Goal: Check status: Check status

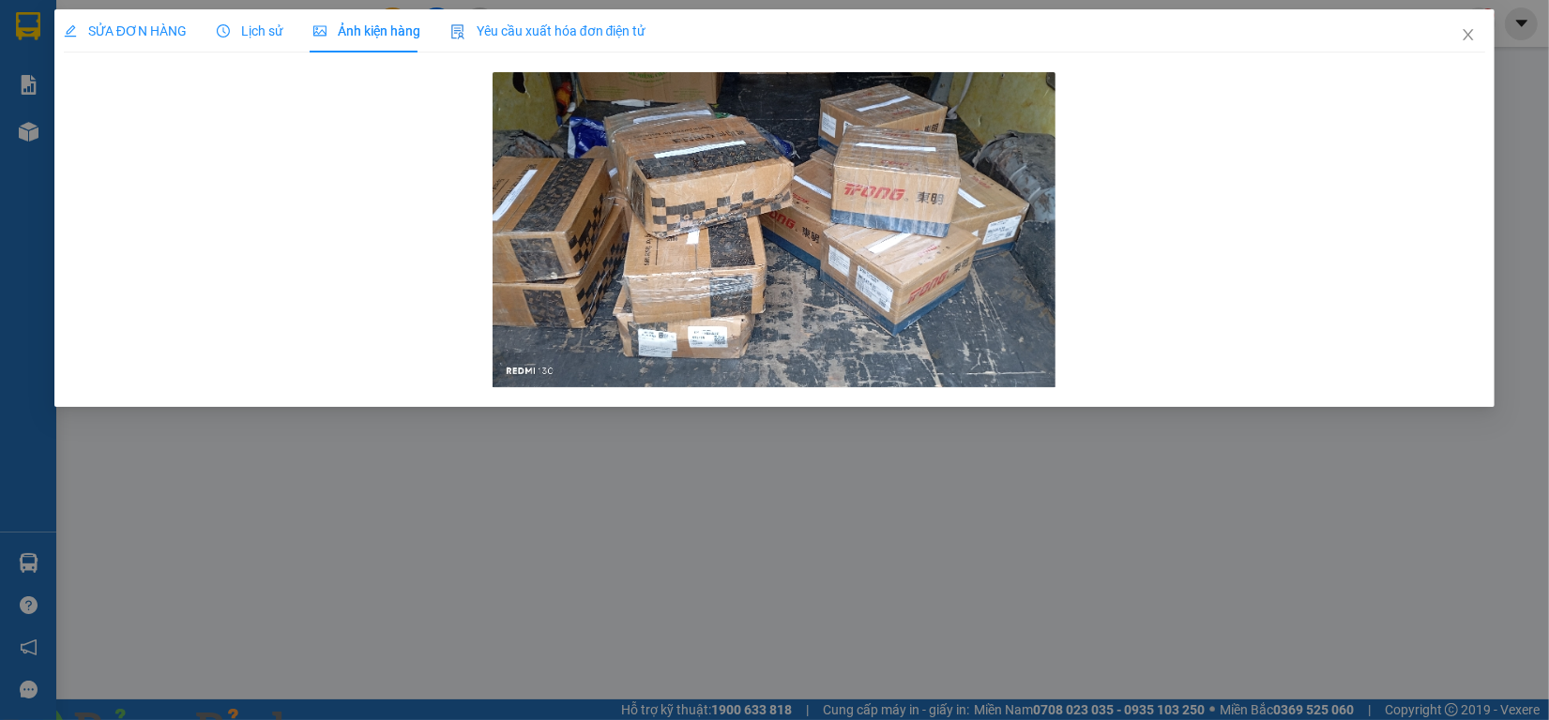
click at [345, 720] on span at bounding box center [322, 731] width 45 height 19
click at [345, 720] on img at bounding box center [339, 731] width 11 height 11
click at [1461, 39] on icon "close" at bounding box center [1468, 34] width 15 height 15
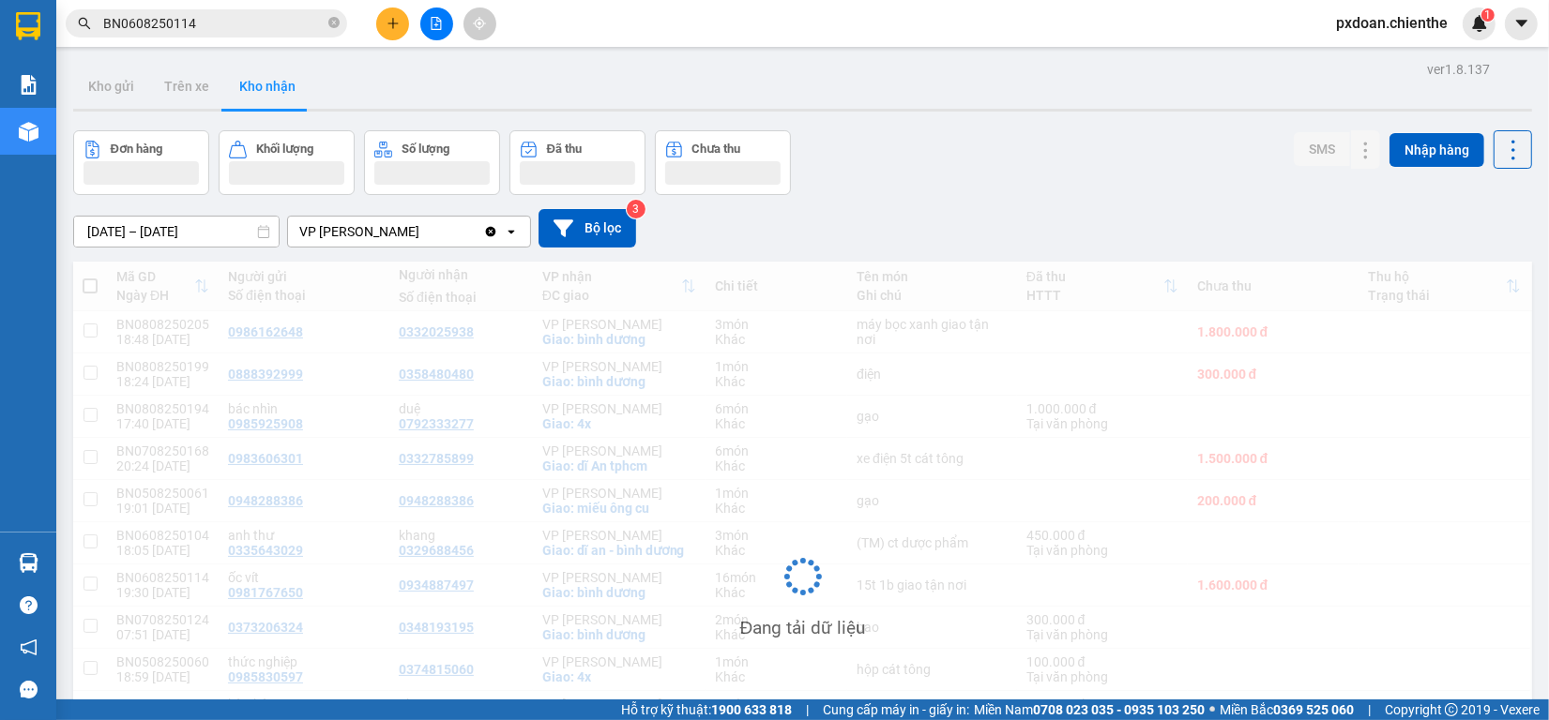
click at [247, 22] on input "BN0608250114" at bounding box center [213, 23] width 221 height 21
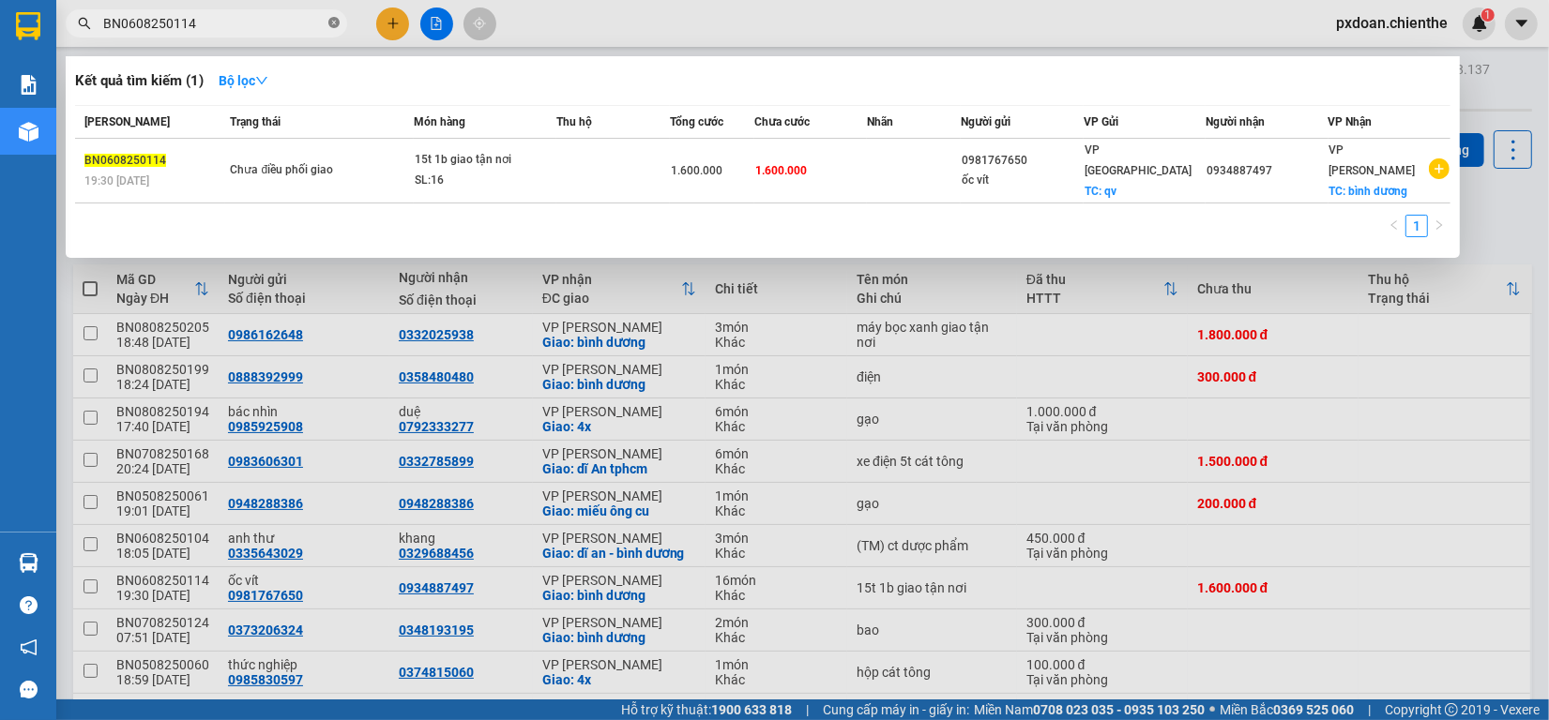
click at [330, 23] on icon "close-circle" at bounding box center [333, 22] width 11 height 11
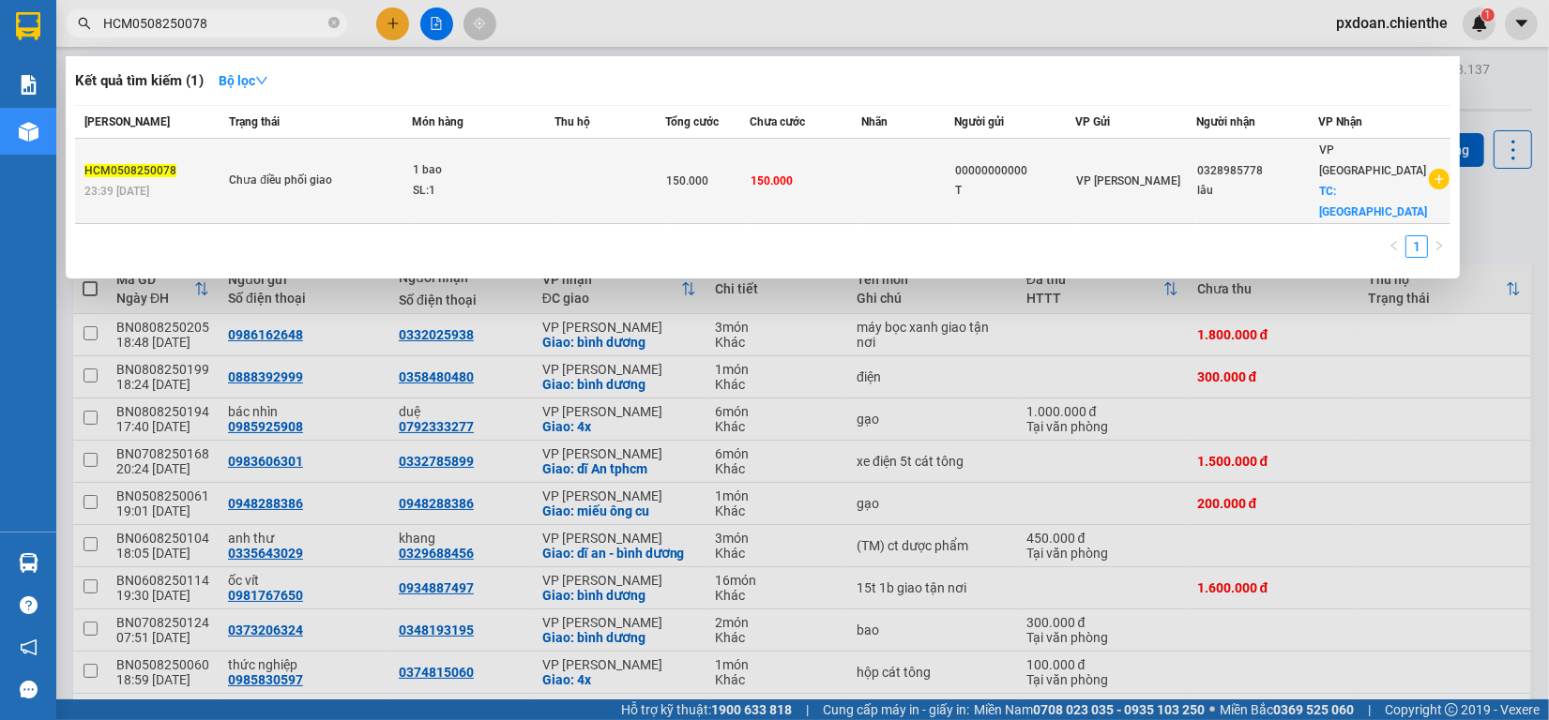
type input "HCM0508250078"
click at [489, 181] on div "SL: 1" at bounding box center [483, 191] width 141 height 21
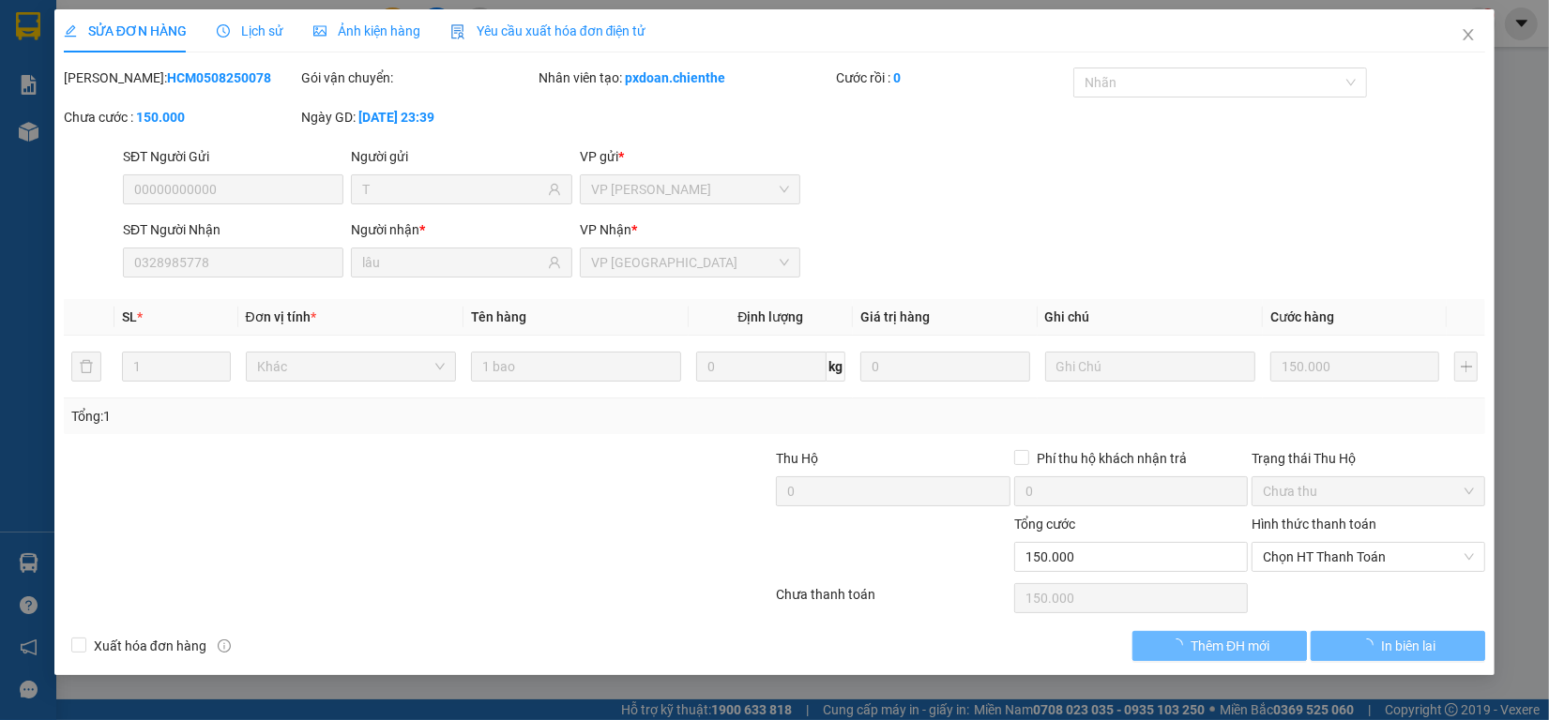
type input "00000000000"
type input "T"
type input "0328985778"
type input "lâu"
type input "150.000"
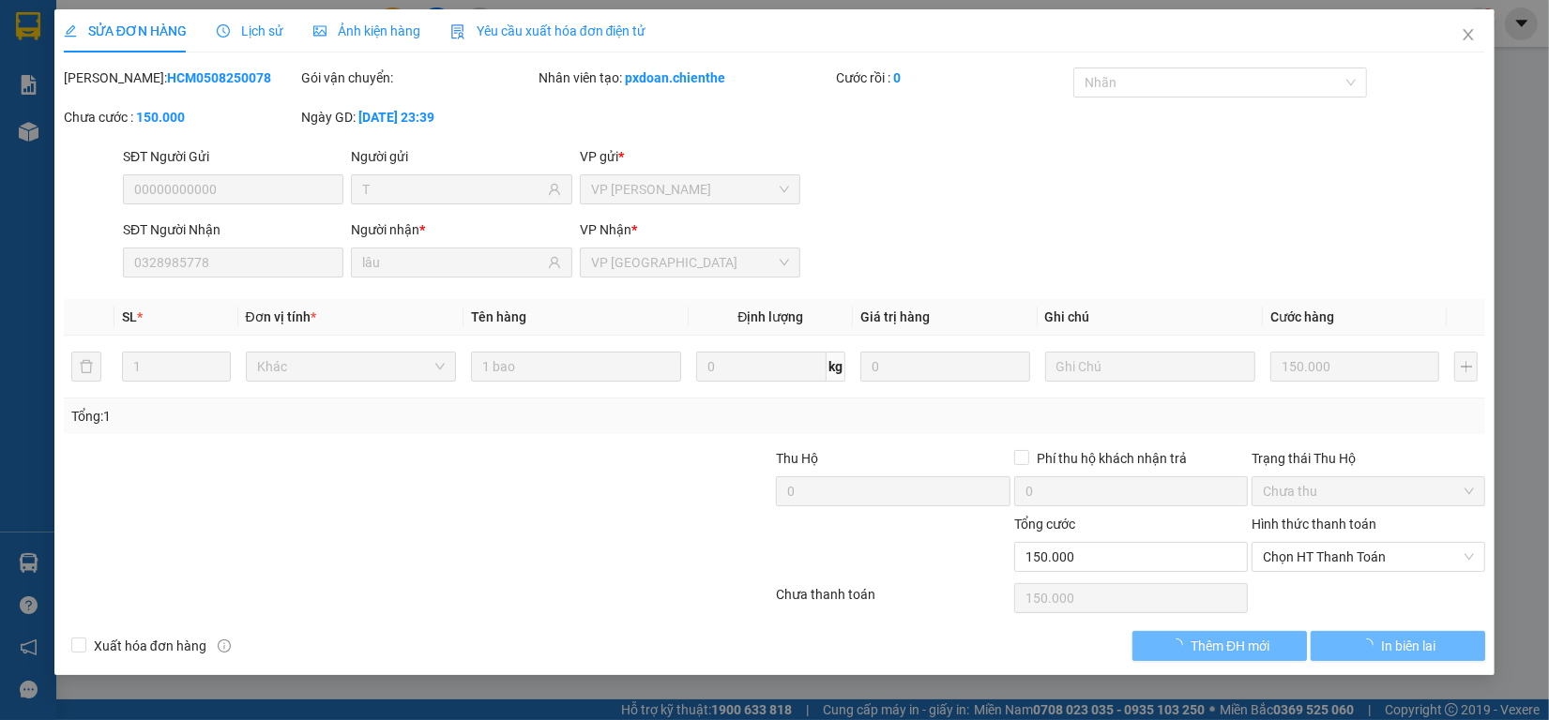
type input "150.000"
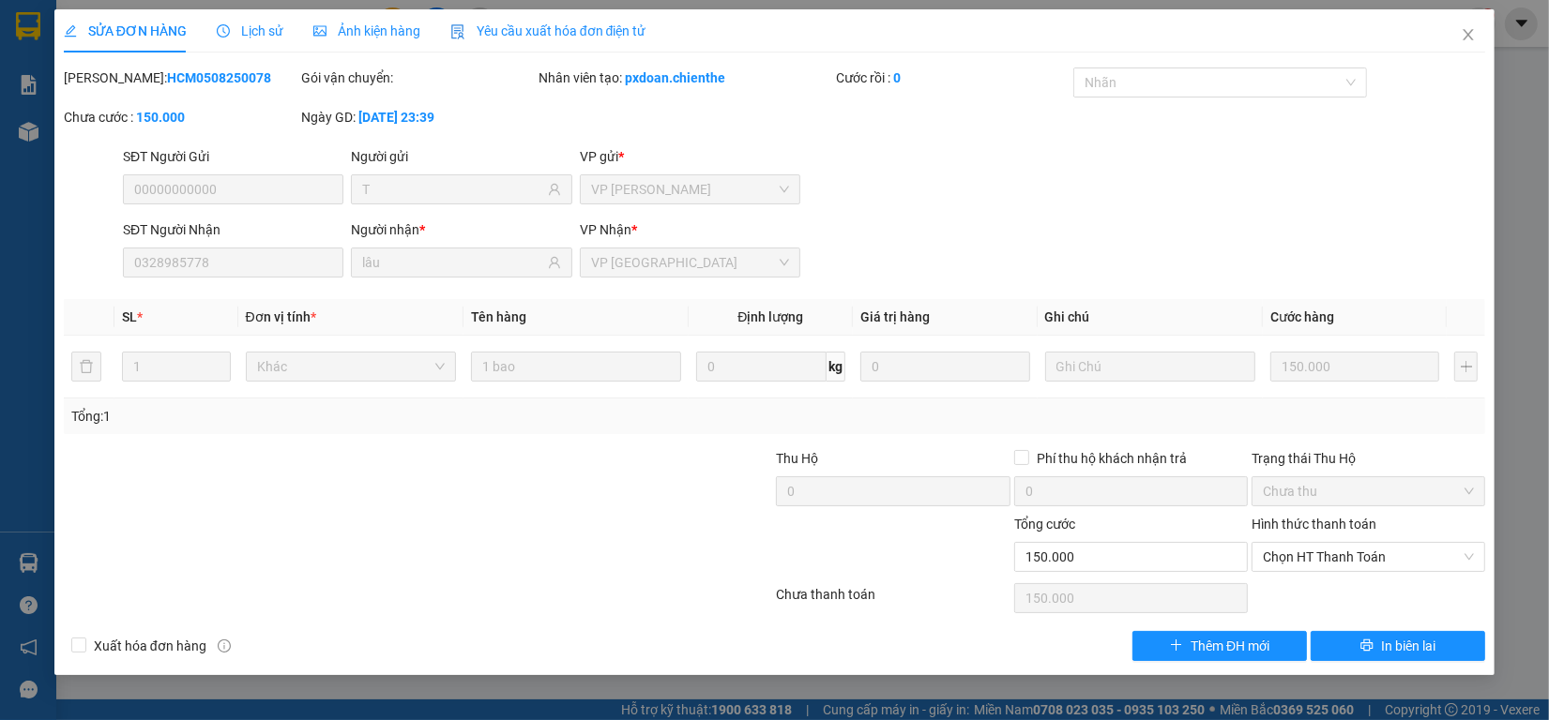
click at [328, 29] on span "Ảnh kiện hàng" at bounding box center [366, 30] width 107 height 15
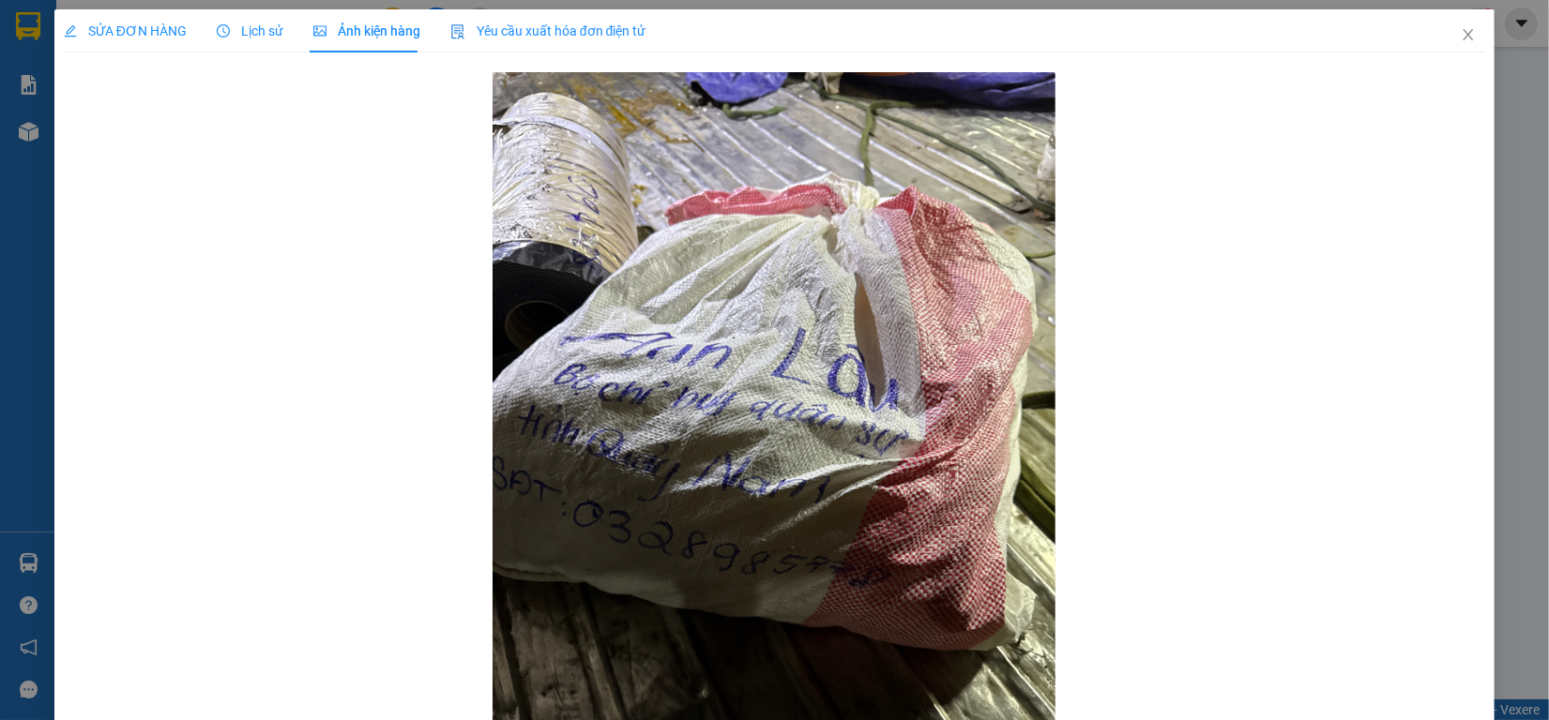
click at [265, 34] on span "Lịch sử" at bounding box center [250, 30] width 67 height 15
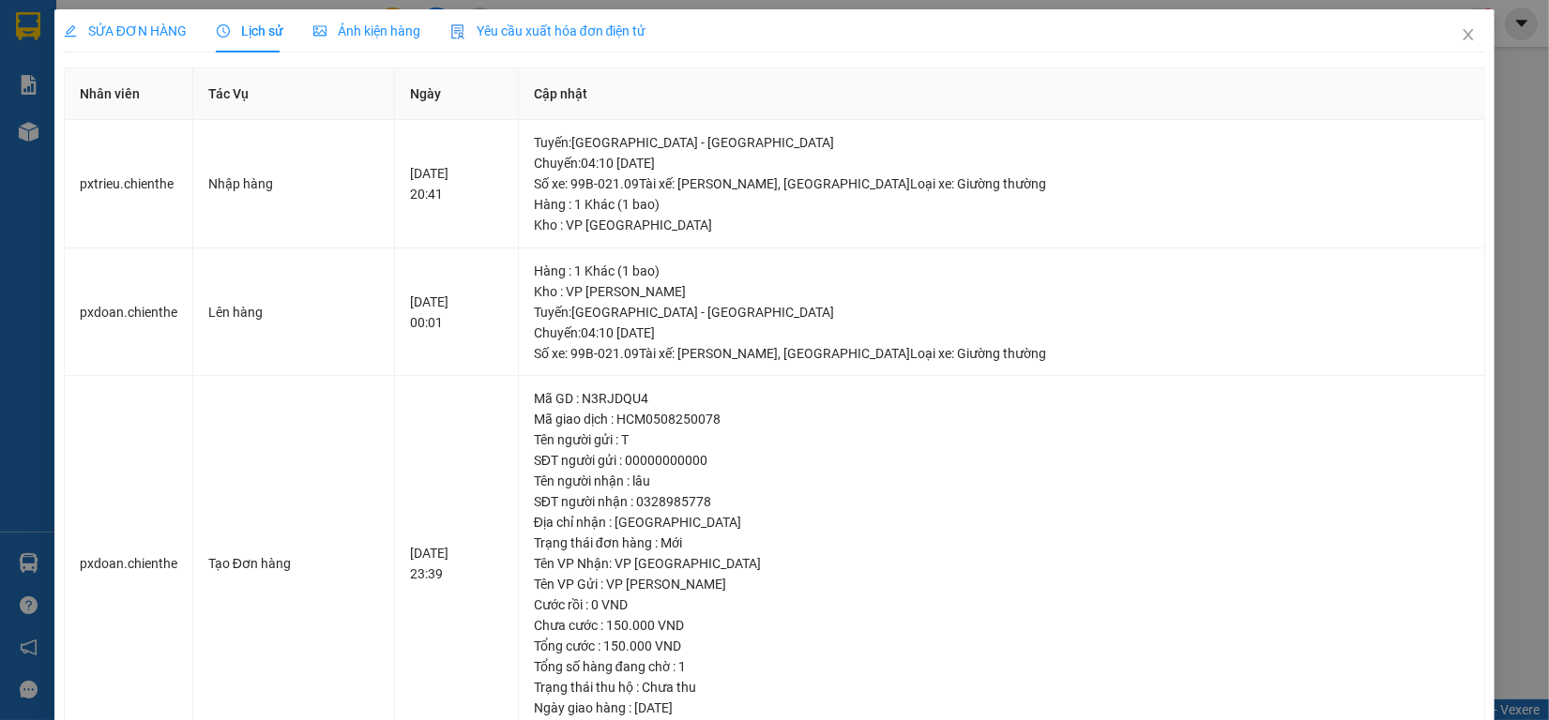
click at [146, 35] on span "SỬA ĐƠN HÀNG" at bounding box center [125, 30] width 123 height 15
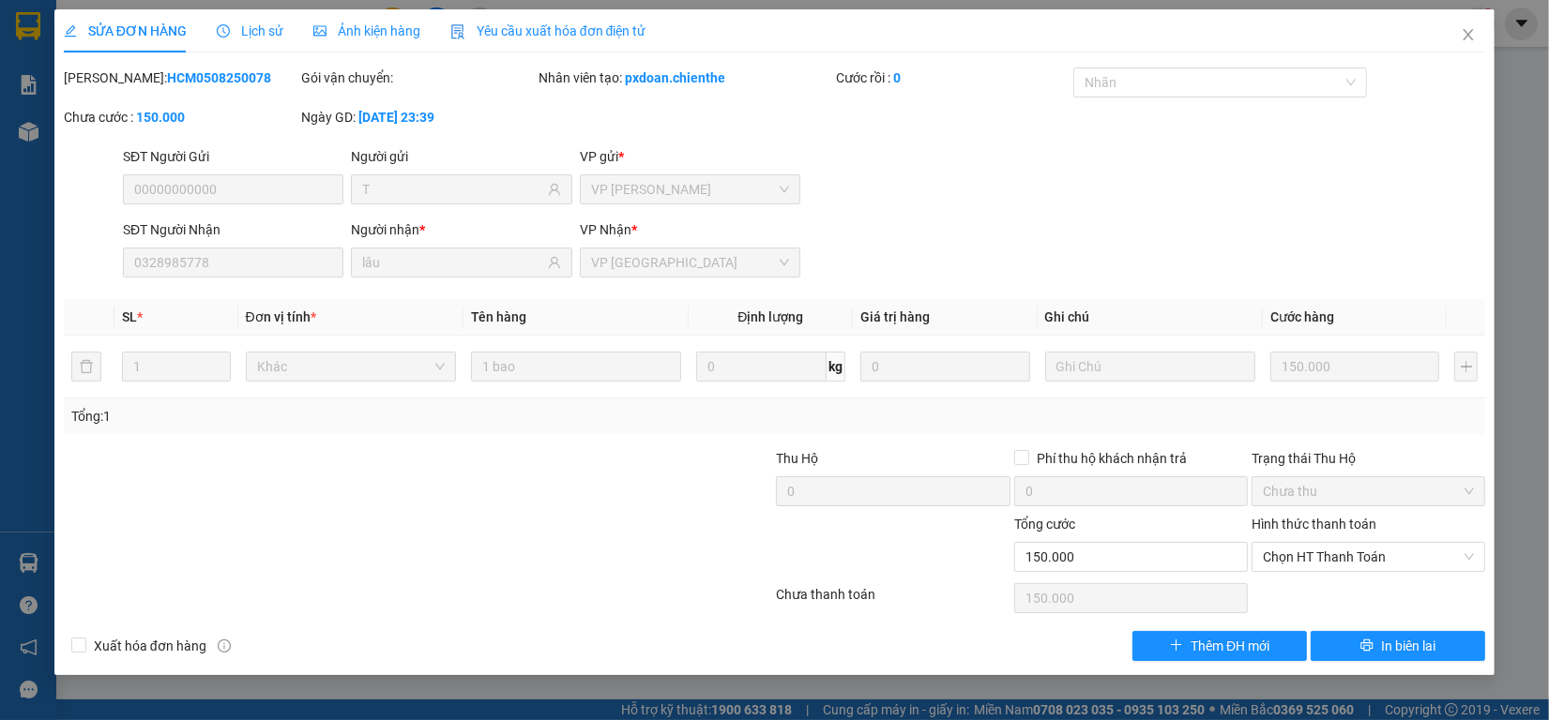
click at [217, 30] on icon "clock-circle" at bounding box center [223, 30] width 13 height 13
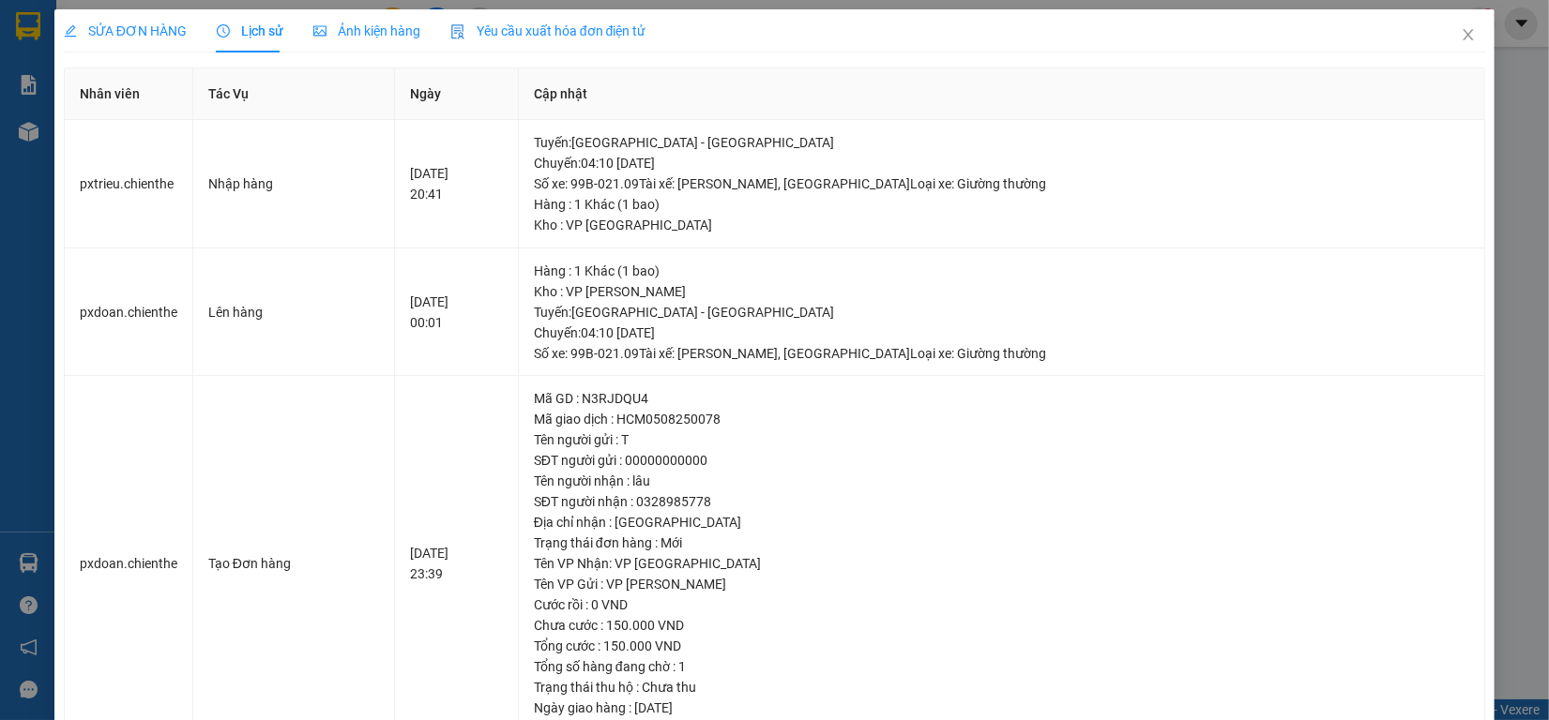
click at [344, 43] on div "Ảnh kiện hàng" at bounding box center [366, 30] width 107 height 43
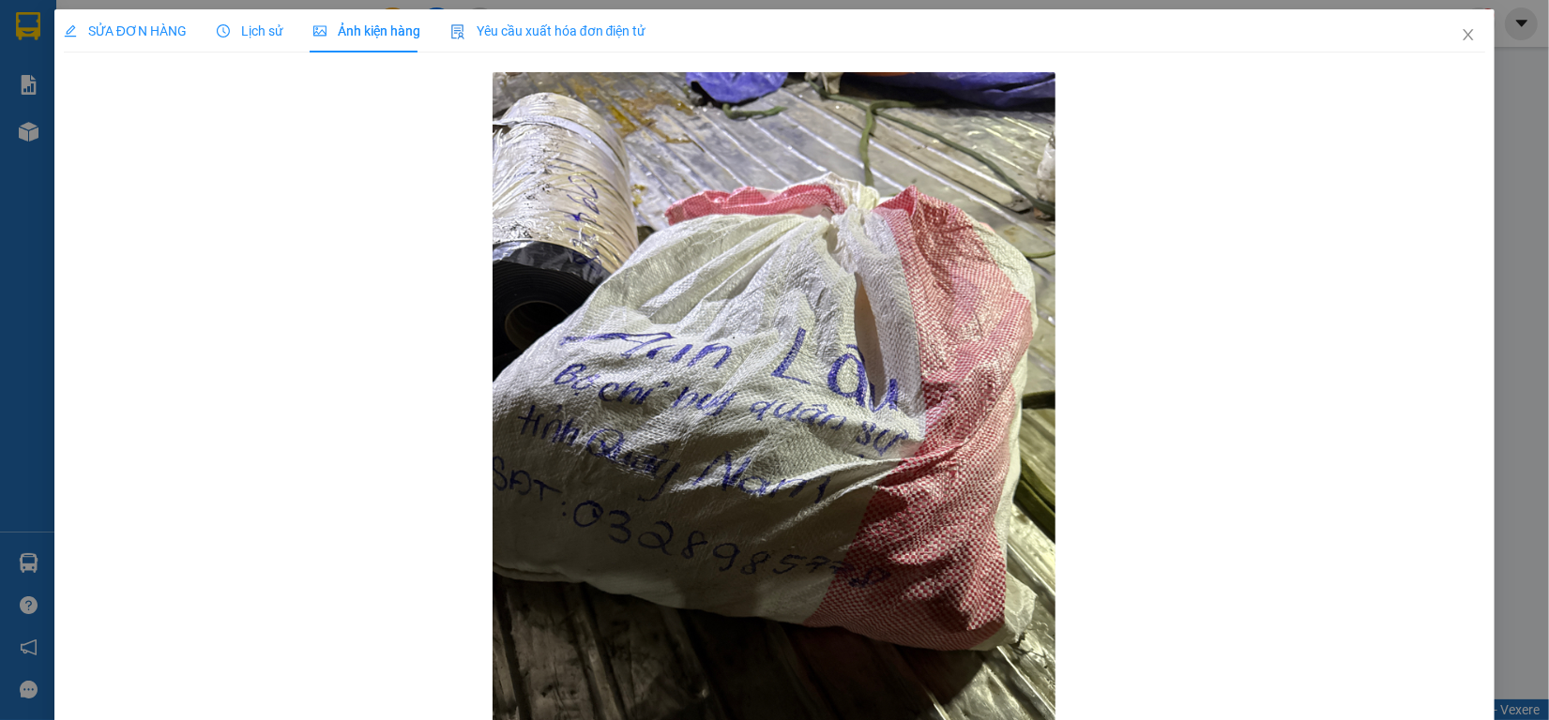
click at [267, 31] on span "Lịch sử" at bounding box center [250, 30] width 67 height 15
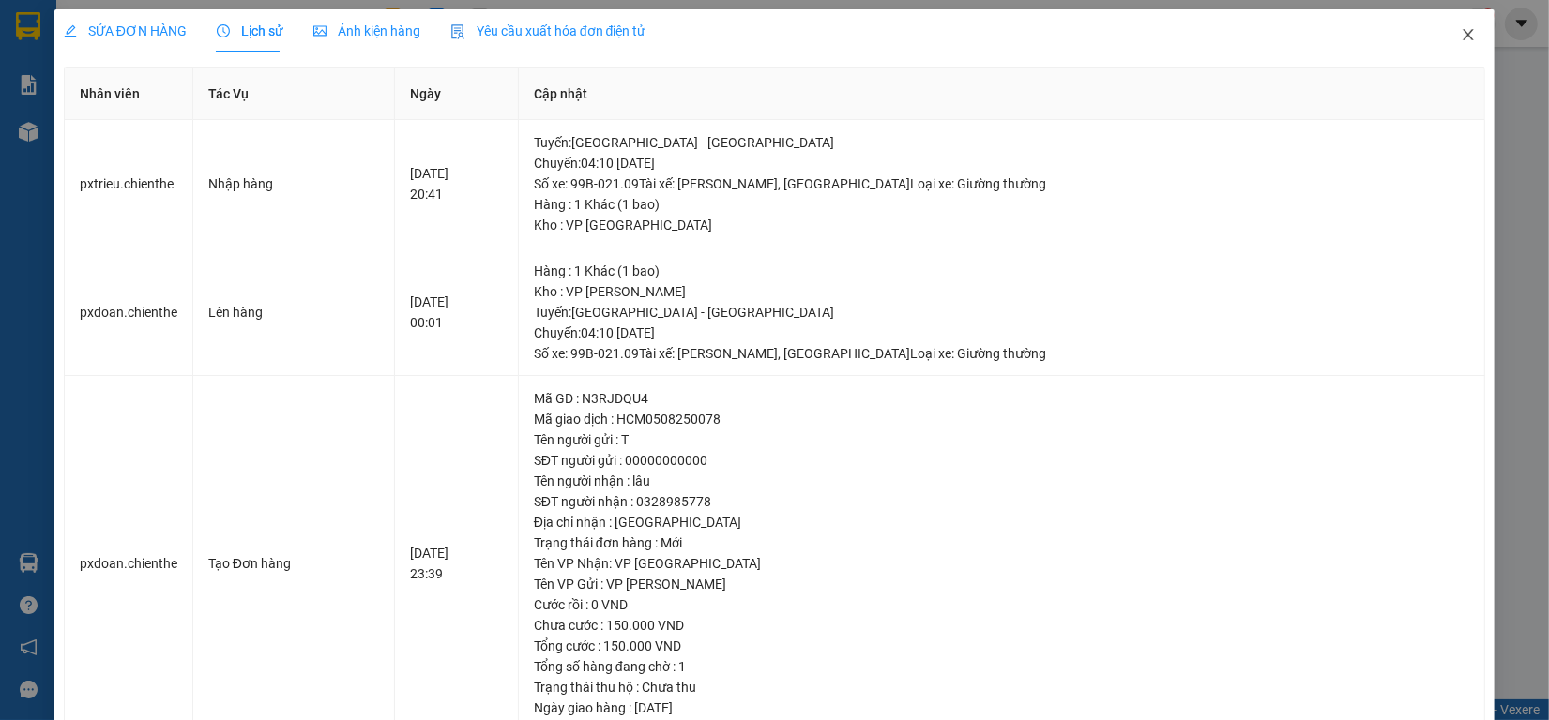
click at [1461, 27] on icon "close" at bounding box center [1468, 34] width 15 height 15
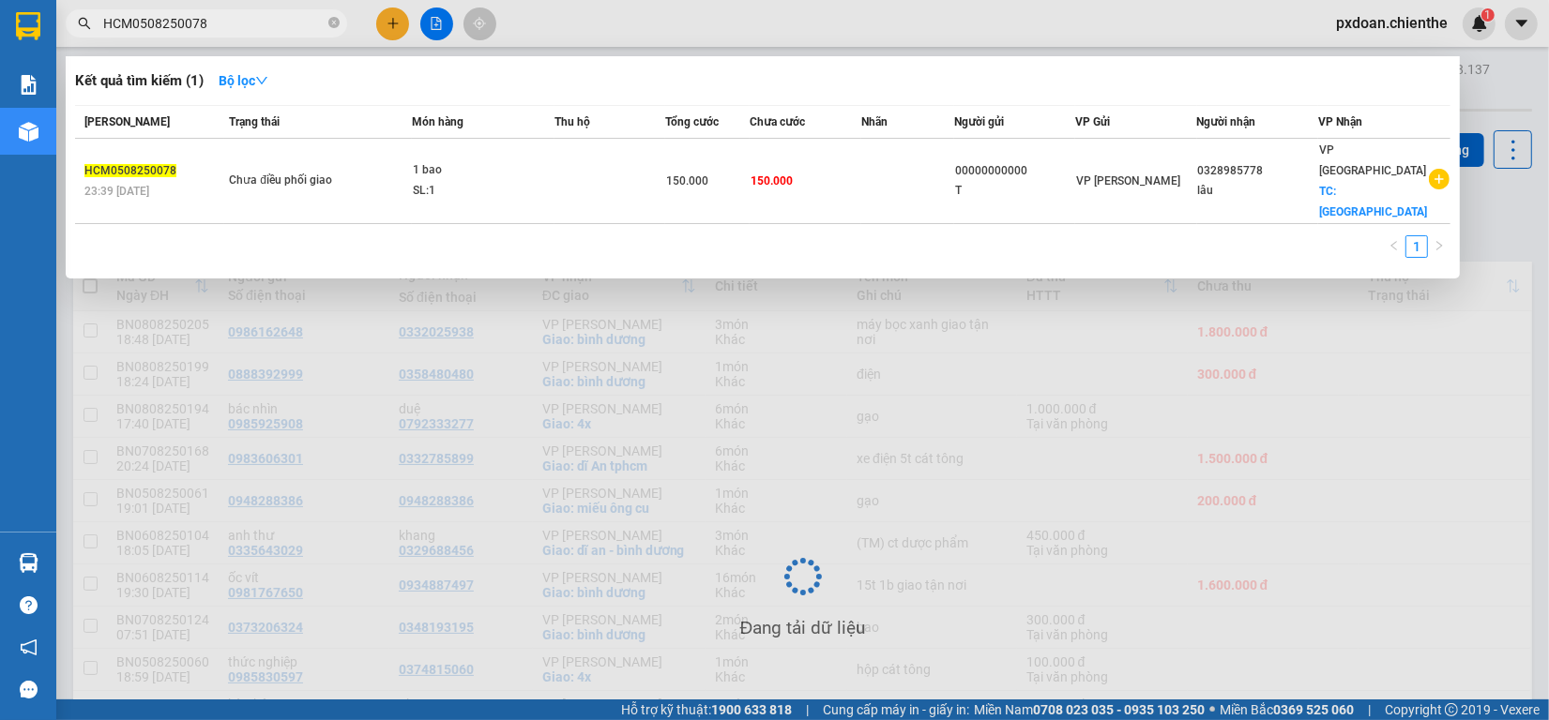
click at [216, 22] on input "HCM0508250078" at bounding box center [213, 23] width 221 height 21
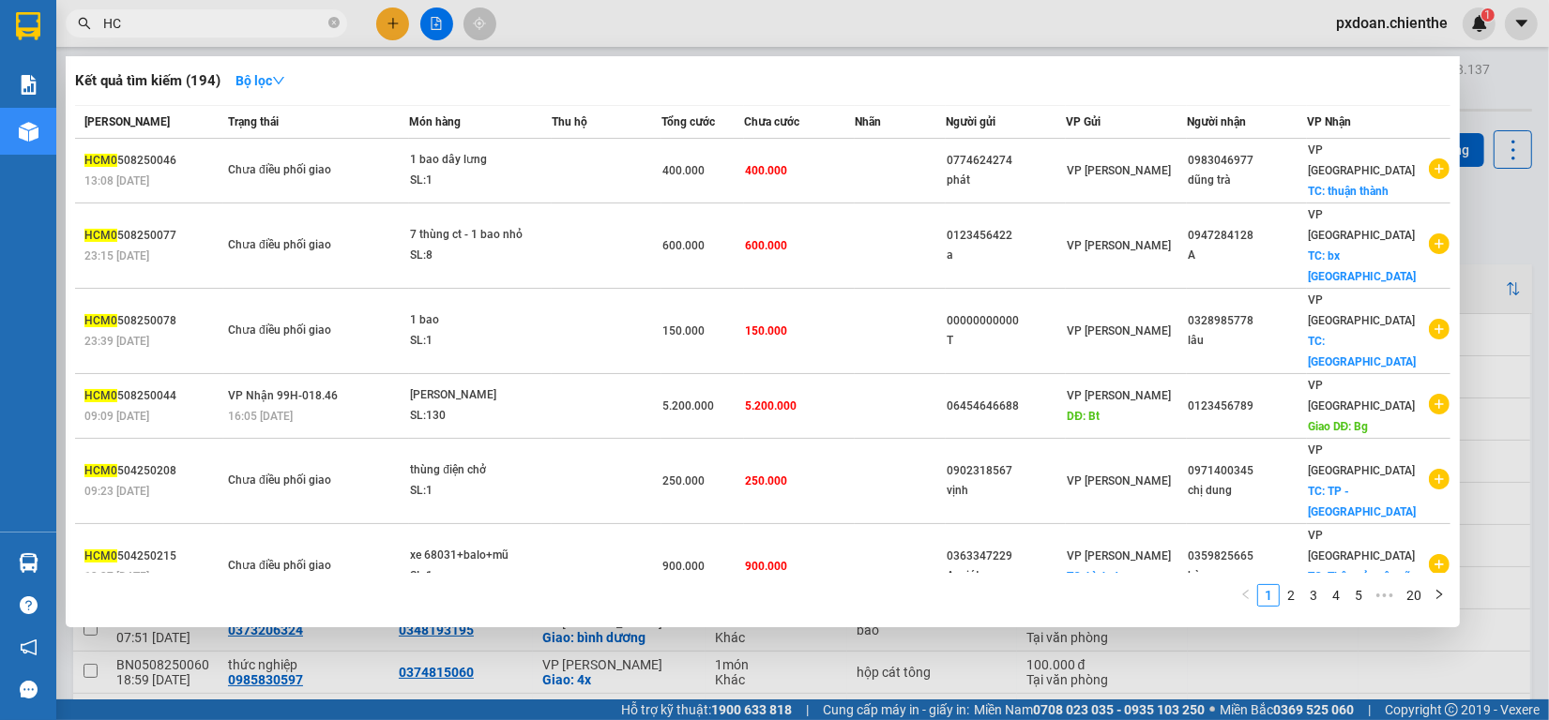
type input "H"
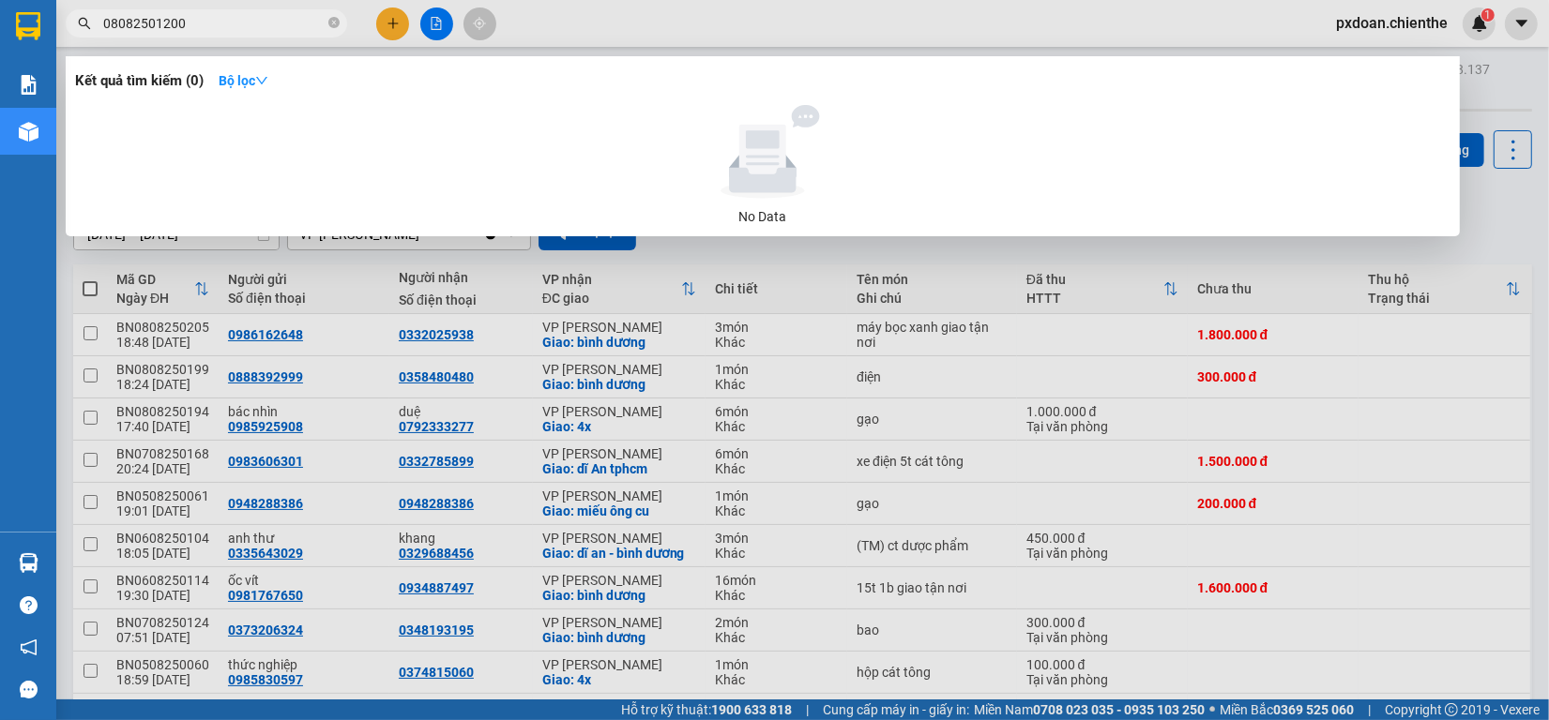
drag, startPoint x: 214, startPoint y: 22, endPoint x: 151, endPoint y: 22, distance: 62.9
click at [151, 22] on input "08082501200" at bounding box center [213, 23] width 221 height 21
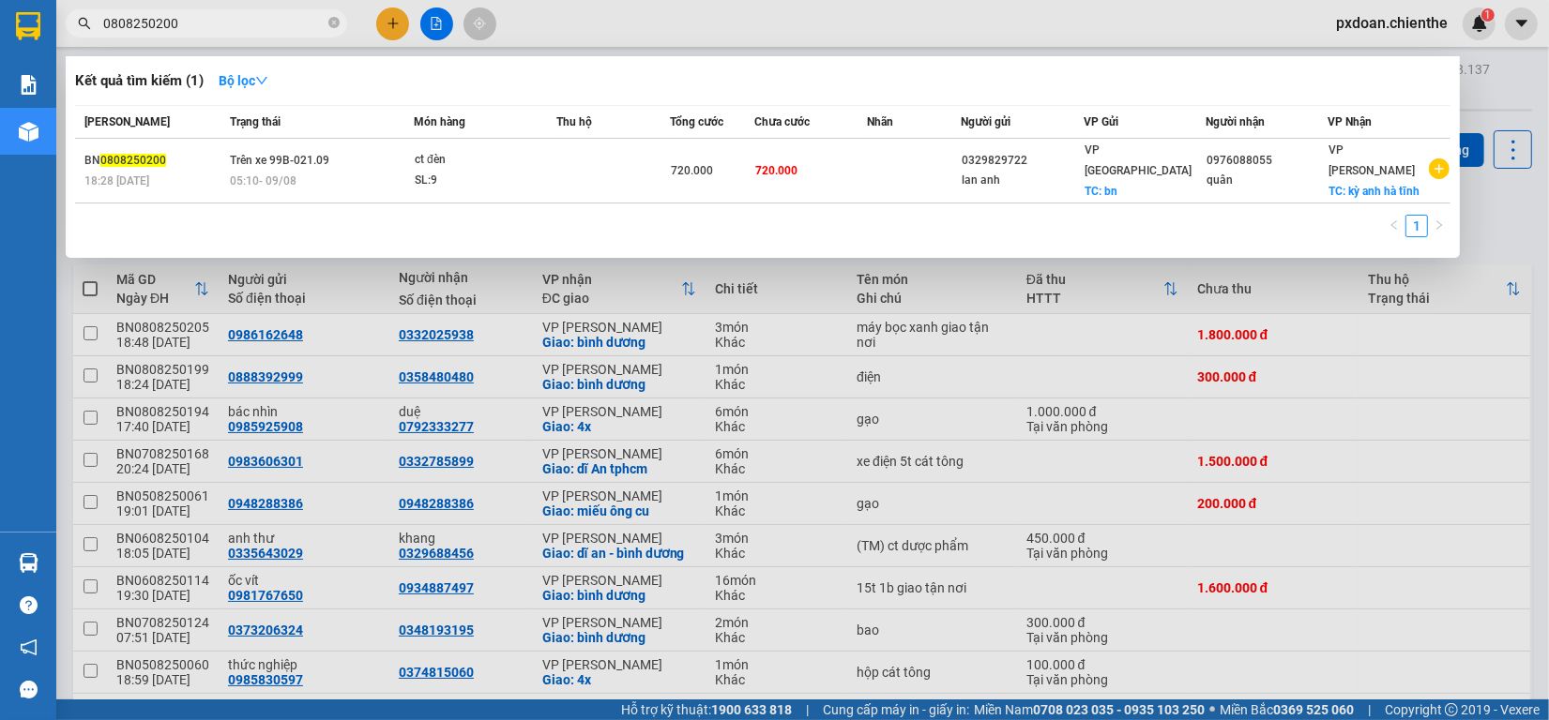
type input "0808250200"
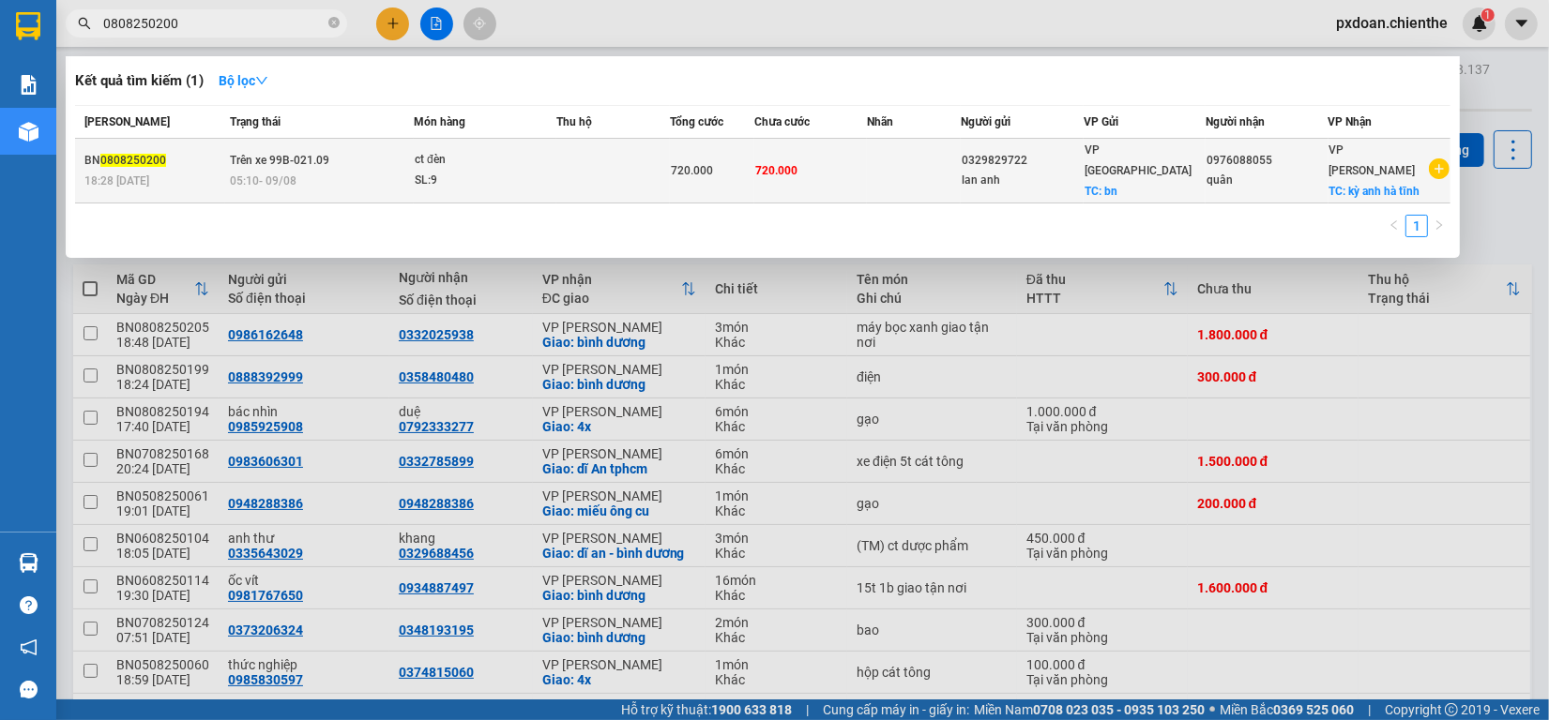
click at [695, 164] on span "720.000" at bounding box center [692, 170] width 42 height 13
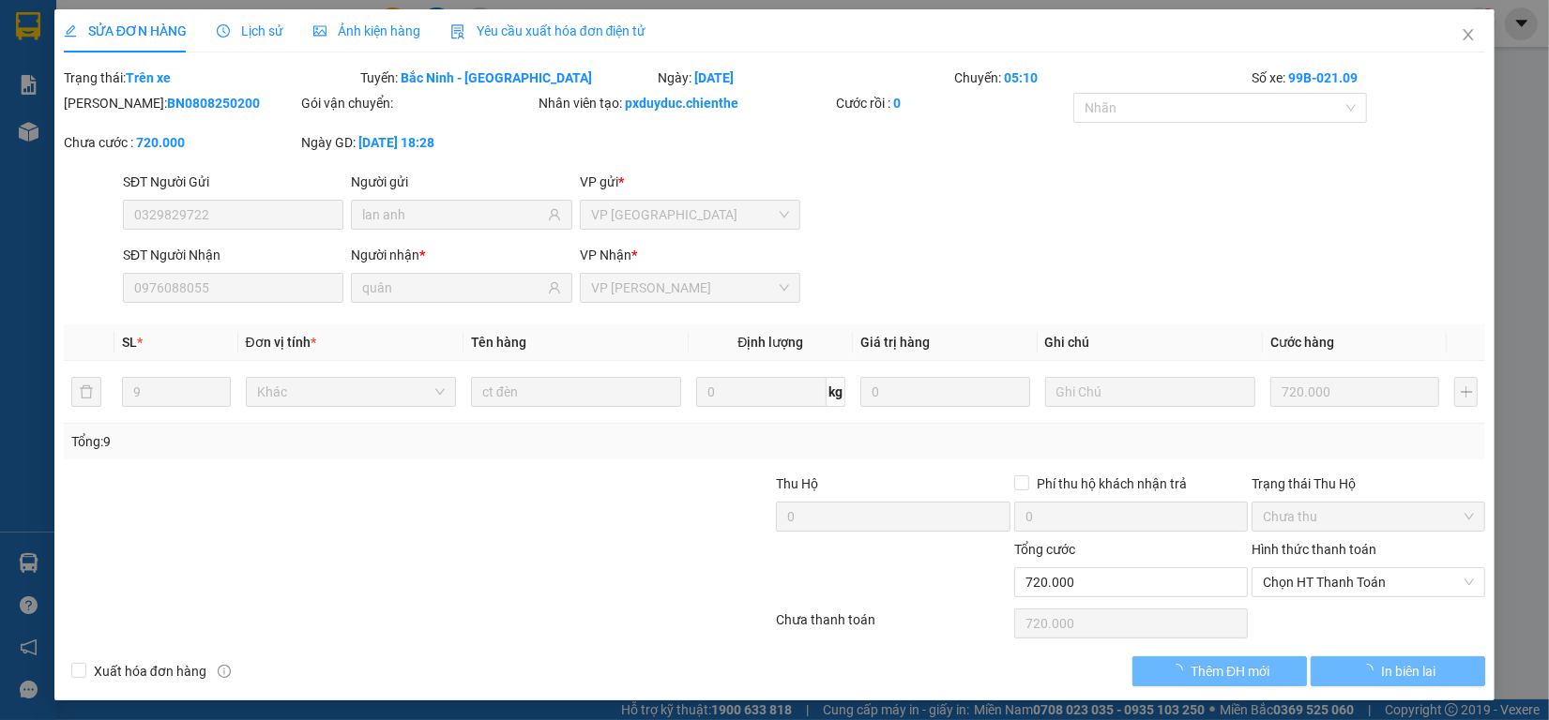
type input "0329829722"
type input "lan anh"
type input "0976088055"
type input "quân"
type input "720.000"
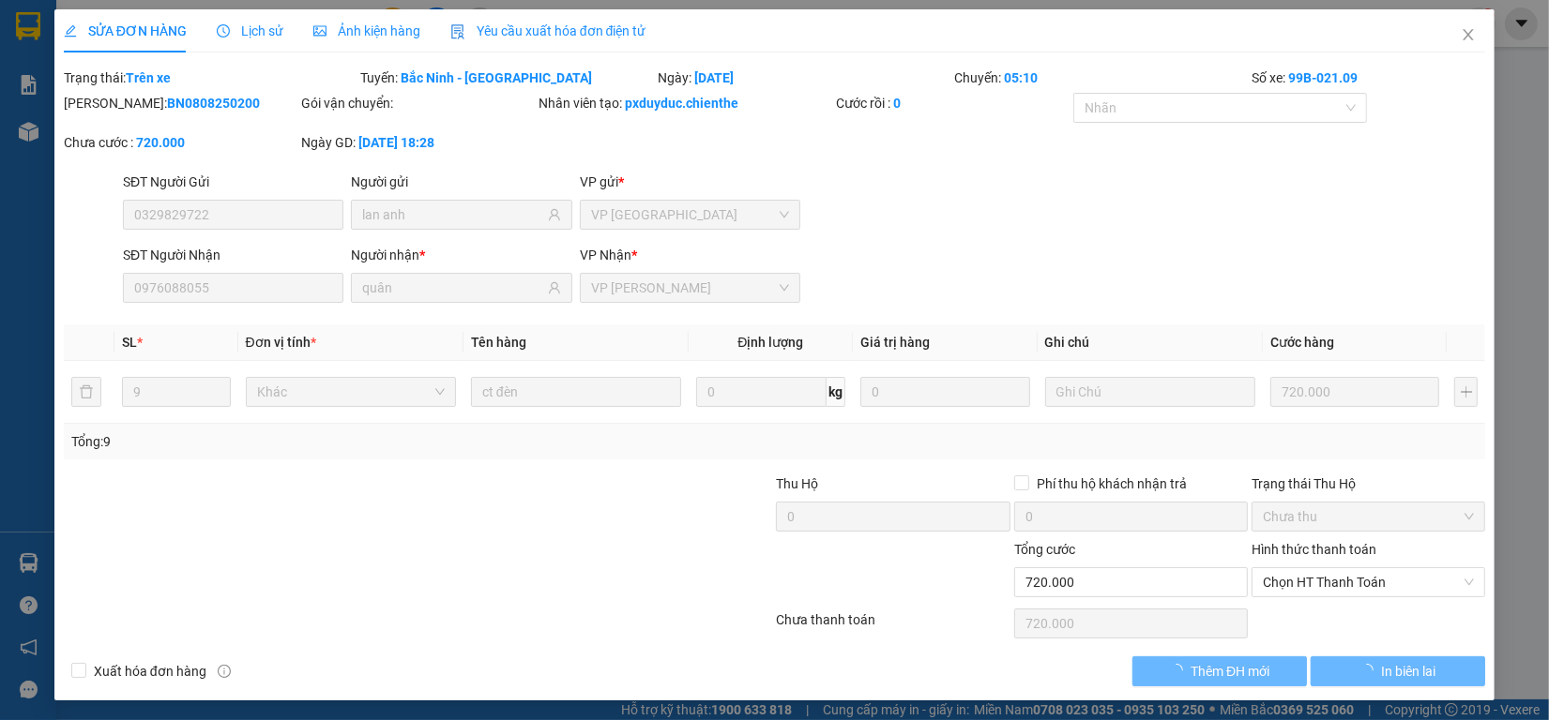
type input "720.000"
click at [347, 35] on span "Ảnh kiện hàng" at bounding box center [366, 30] width 107 height 15
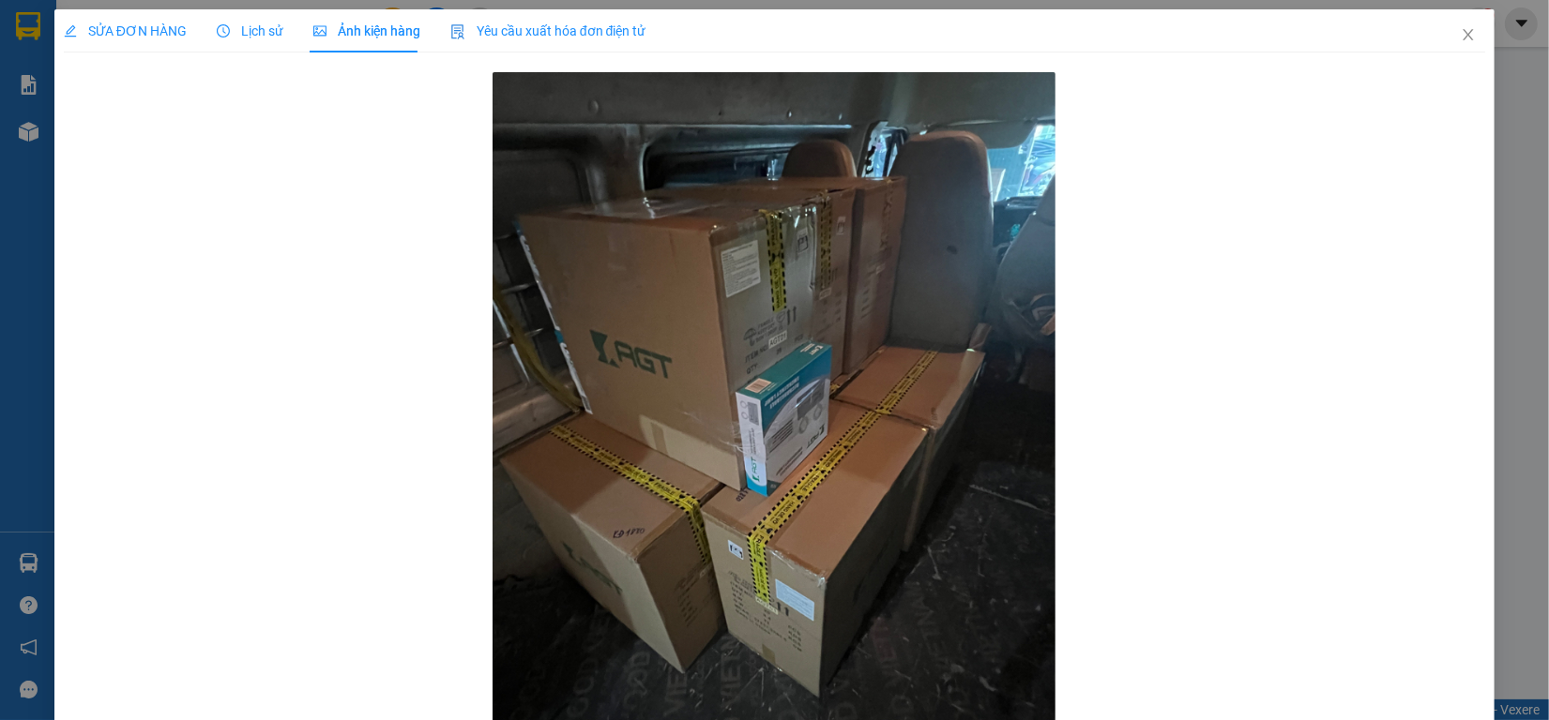
click at [258, 23] on span "Lịch sử" at bounding box center [250, 30] width 67 height 15
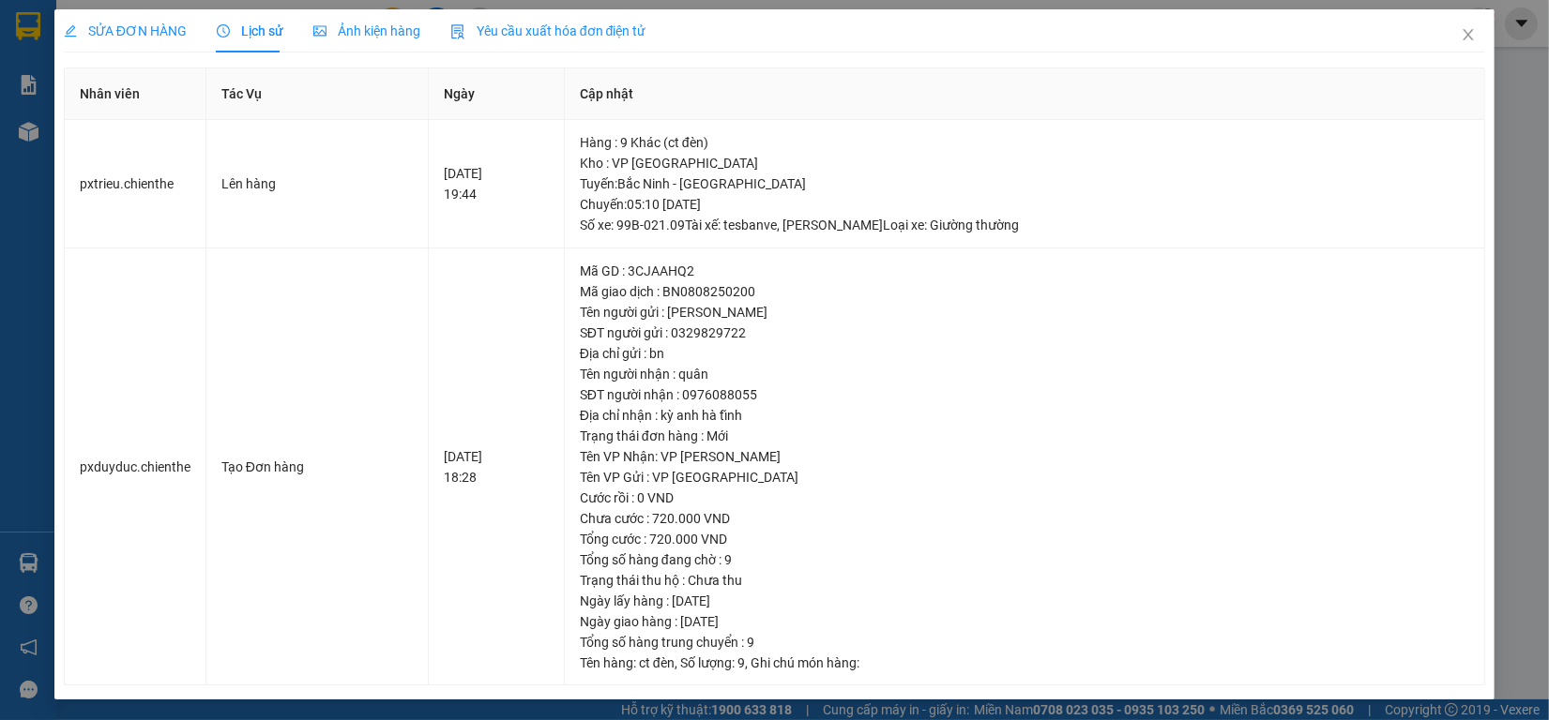
click at [383, 38] on span "Ảnh kiện hàng" at bounding box center [366, 30] width 107 height 15
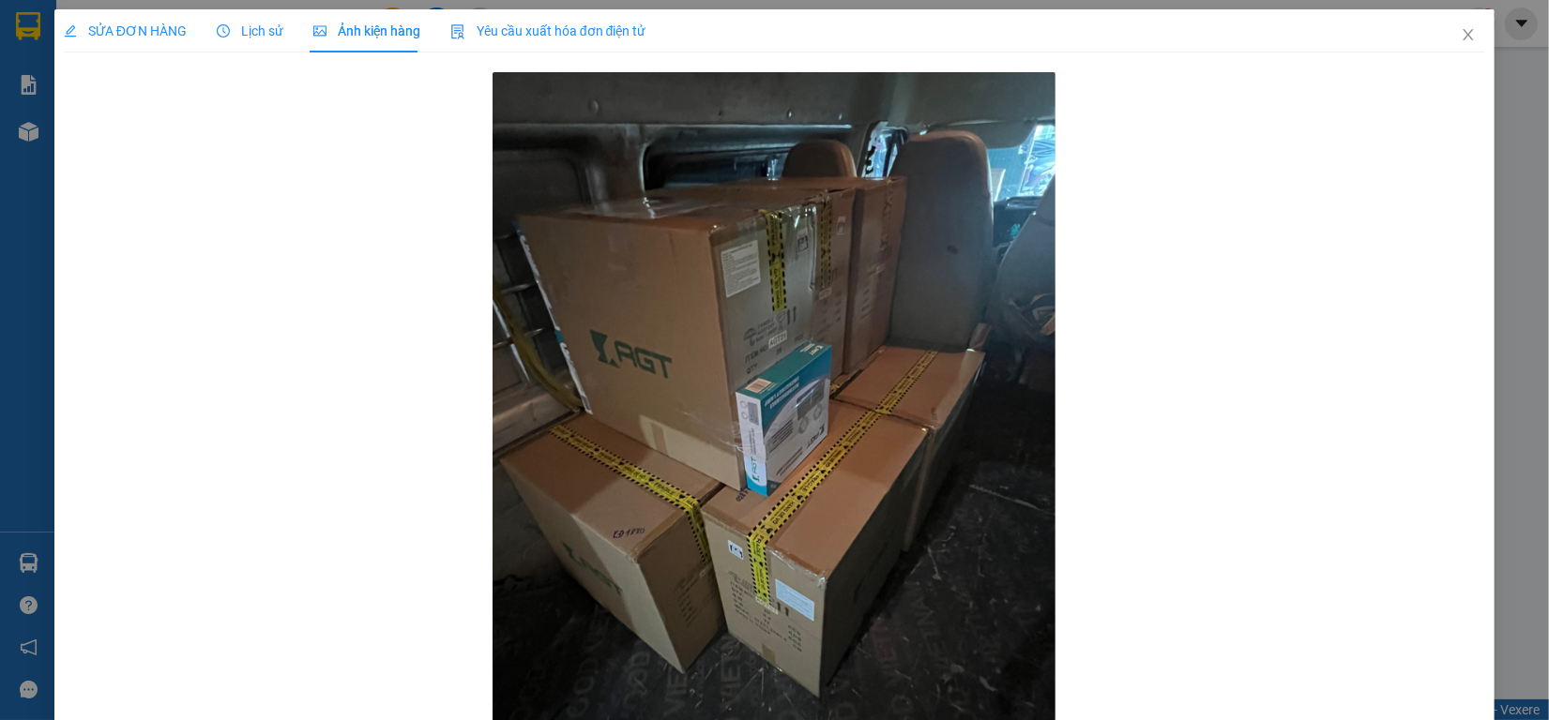
click at [123, 38] on span "SỬA ĐƠN HÀNG" at bounding box center [125, 30] width 123 height 15
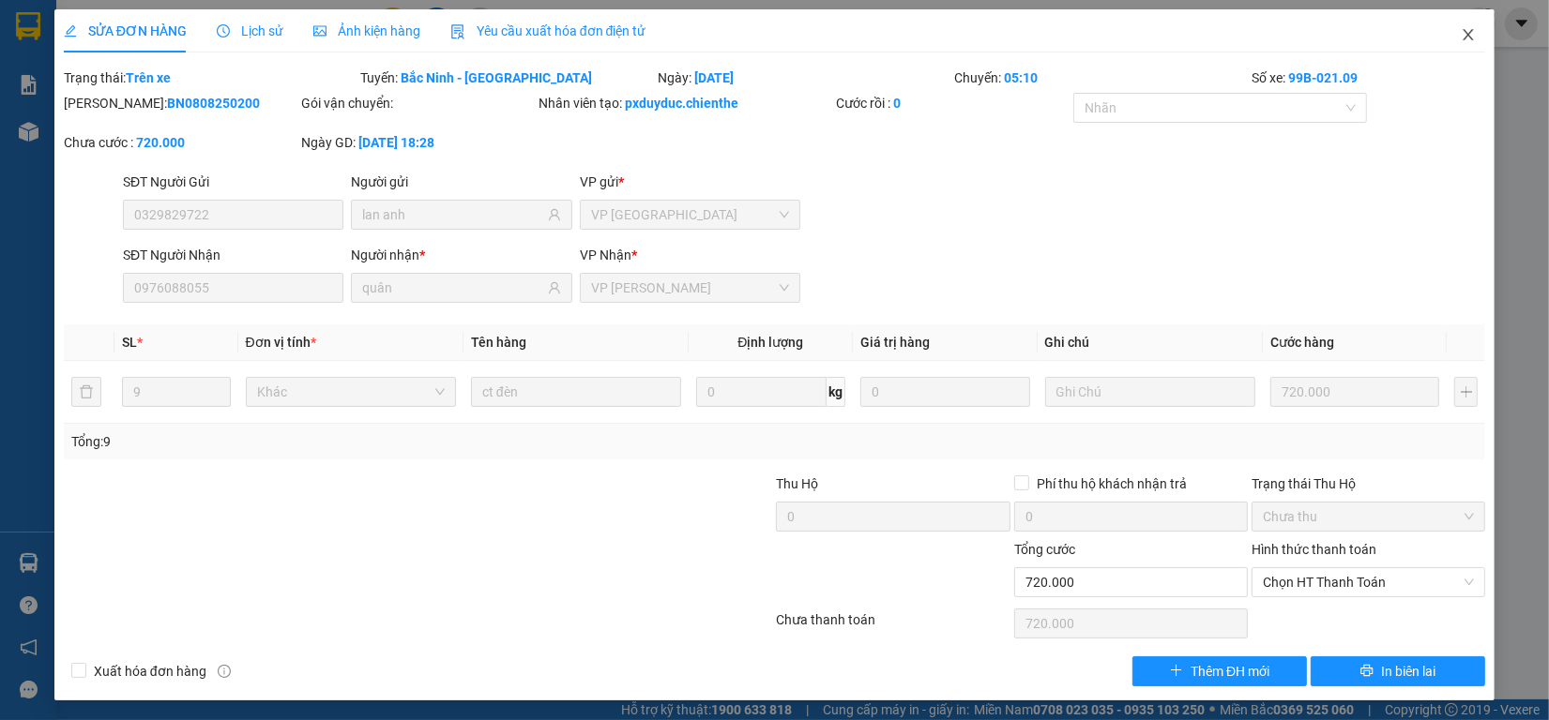
click at [1461, 28] on icon "close" at bounding box center [1468, 34] width 15 height 15
